Goal: Task Accomplishment & Management: Use online tool/utility

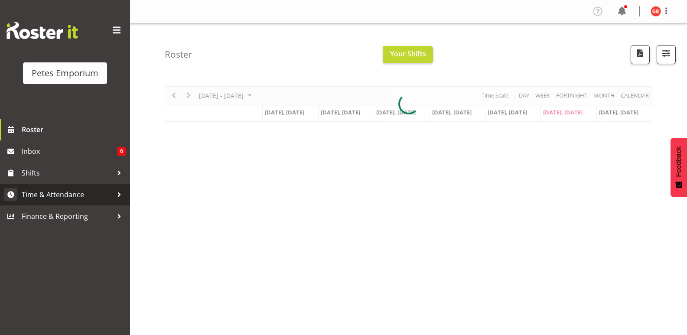
click at [57, 196] on span "Time & Attendance" at bounding box center [67, 194] width 91 height 13
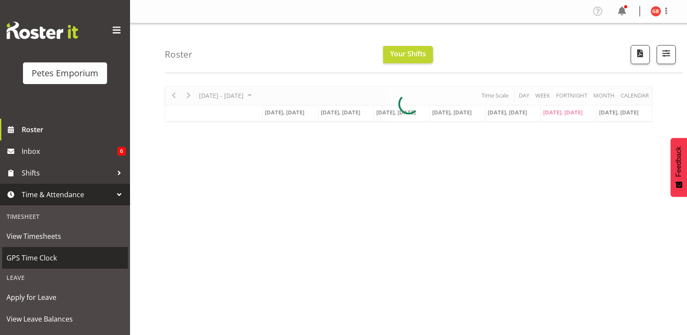
click at [43, 255] on span "GPS Time Clock" at bounding box center [65, 258] width 117 height 13
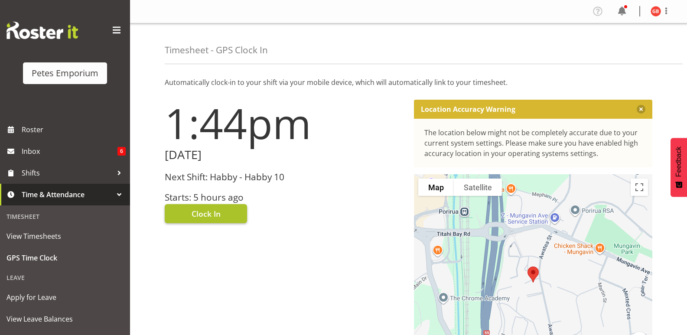
click at [222, 214] on button "Clock In" at bounding box center [206, 213] width 82 height 19
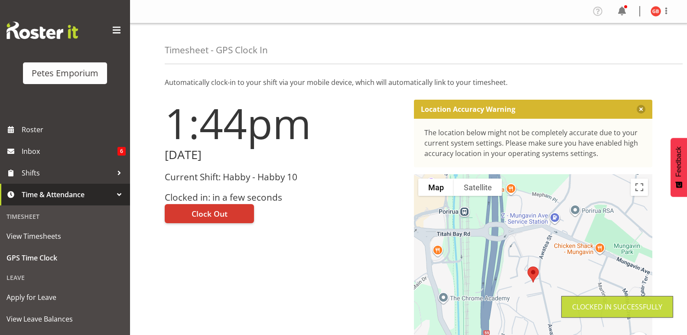
click at [654, 9] on img at bounding box center [656, 11] width 10 height 10
click at [615, 48] on link "Log Out" at bounding box center [630, 46] width 83 height 16
